Goal: Transaction & Acquisition: Subscribe to service/newsletter

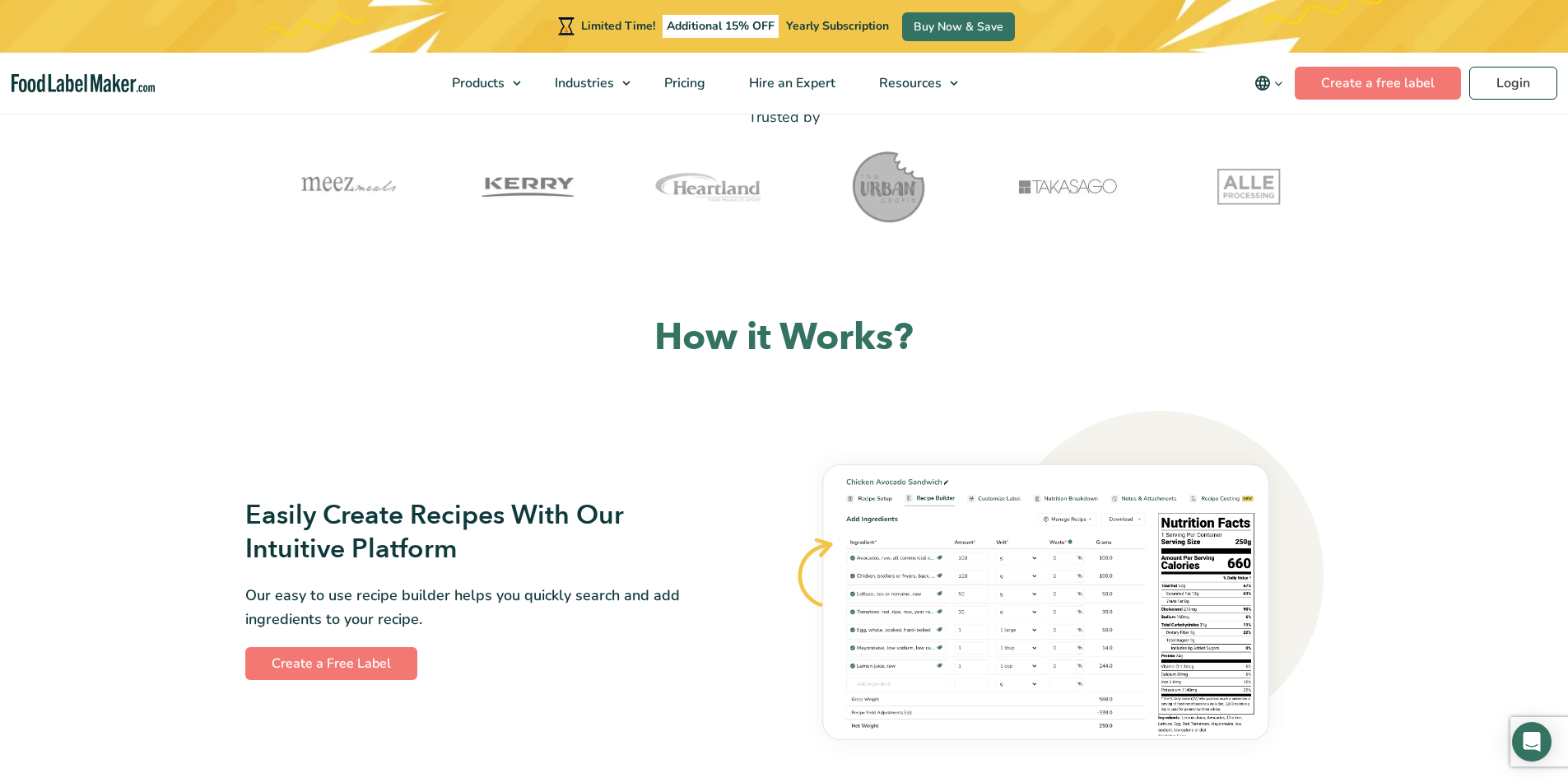
scroll to position [548, 0]
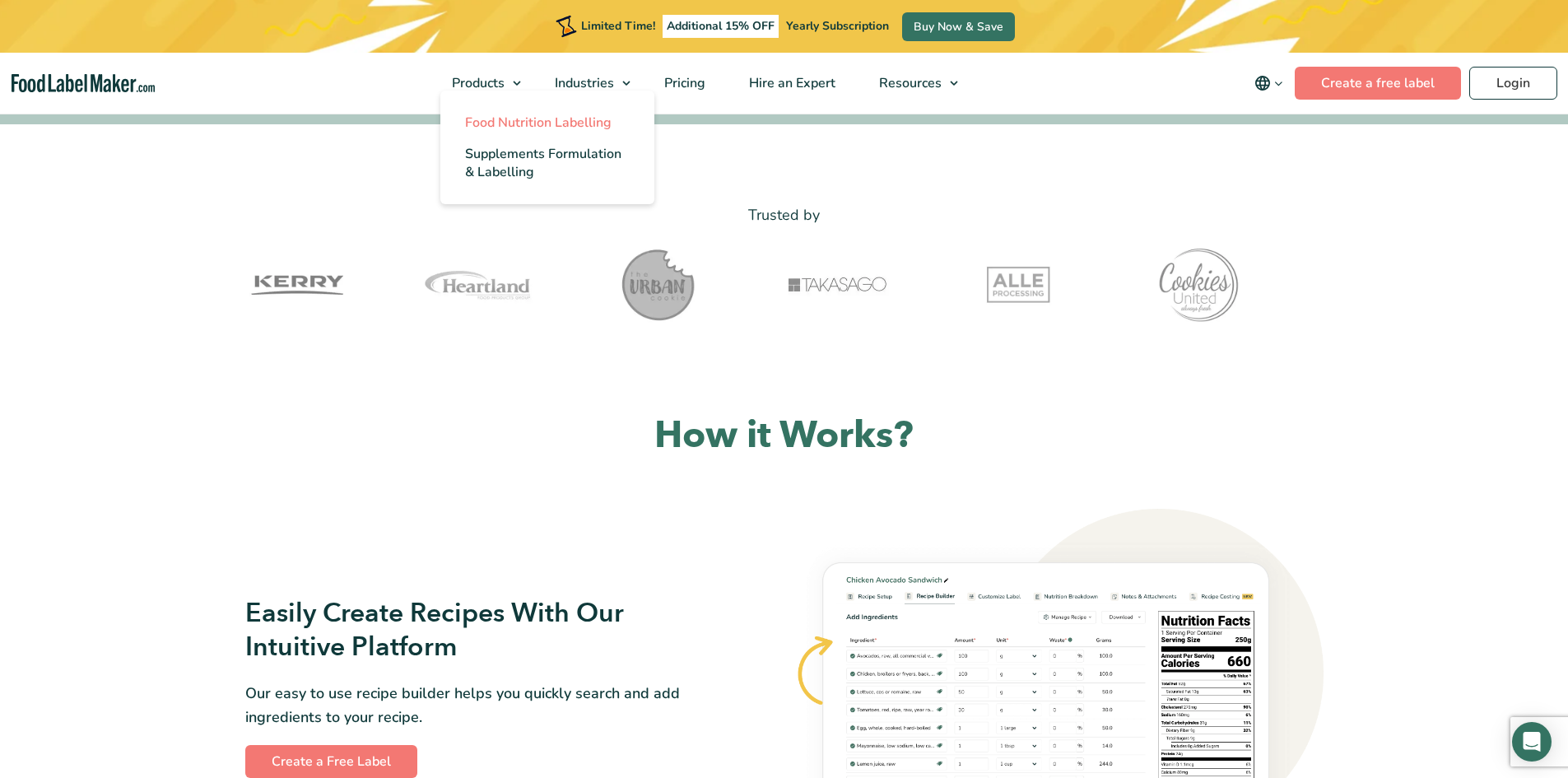
click at [535, 125] on span "Food Nutrition Labelling" at bounding box center [539, 123] width 146 height 18
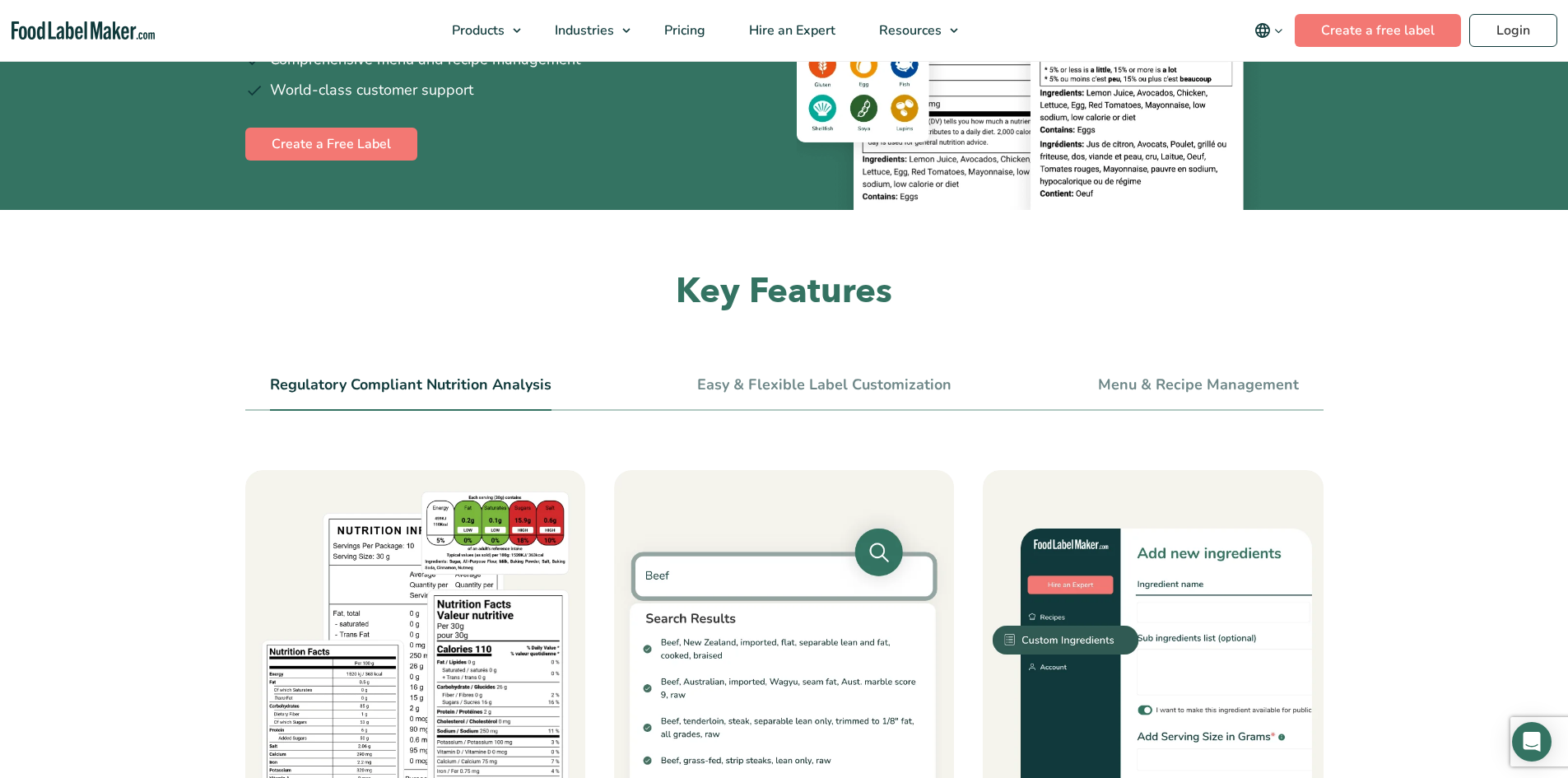
scroll to position [412, 0]
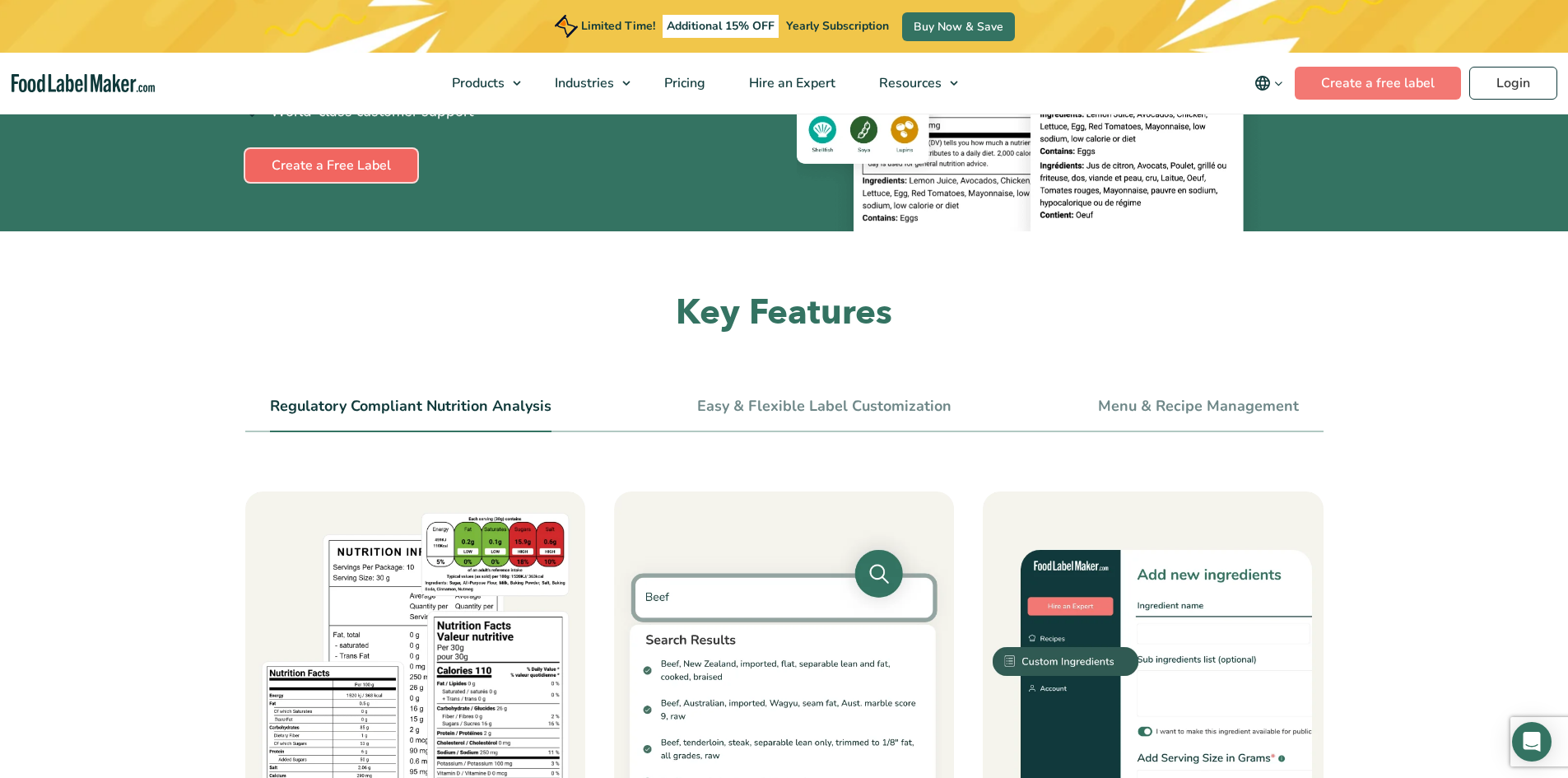
click at [349, 177] on link "Create a Free Label" at bounding box center [331, 165] width 172 height 33
